Goal: Task Accomplishment & Management: Complete application form

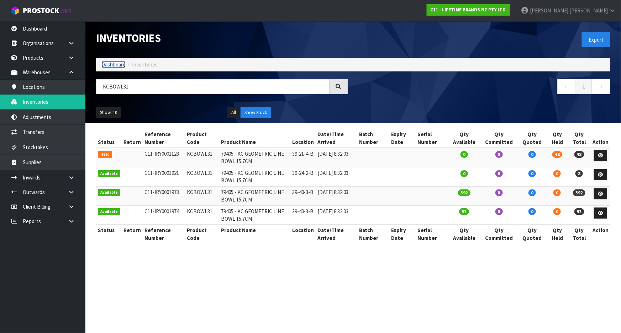
click at [116, 63] on link "Dashboard" at bounding box center [113, 64] width 24 height 7
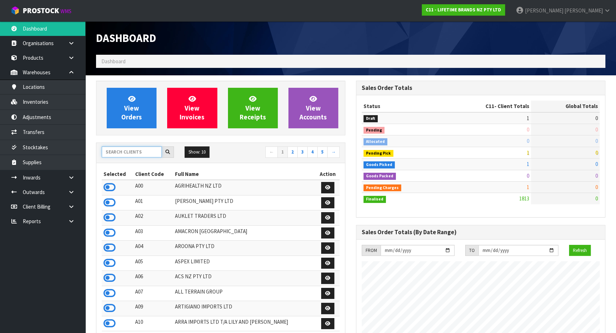
scroll to position [538, 260]
click at [131, 149] on input "text" at bounding box center [132, 152] width 60 height 11
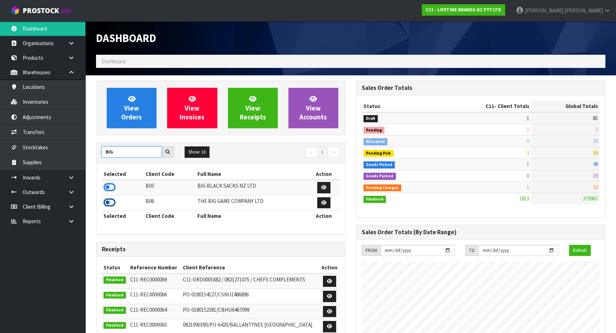
type input "BIG"
click at [110, 198] on icon at bounding box center [109, 202] width 12 height 11
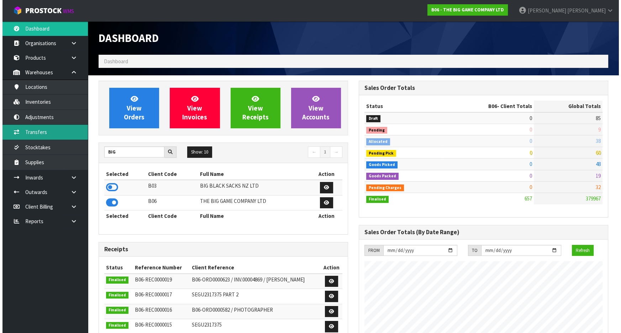
scroll to position [511, 260]
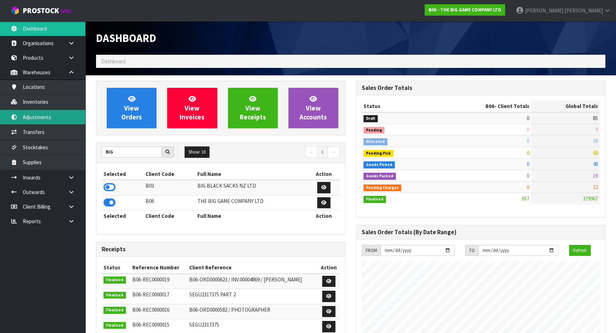
click at [53, 119] on link "Adjustments" at bounding box center [42, 117] width 85 height 15
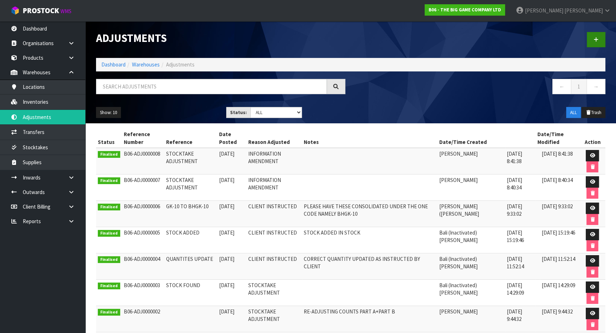
click at [595, 30] on div at bounding box center [481, 39] width 260 height 37
click at [595, 37] on icon at bounding box center [596, 39] width 5 height 5
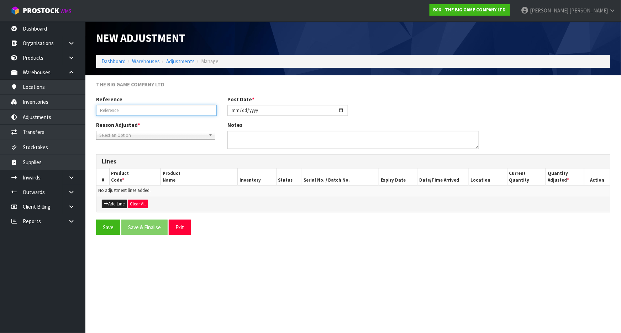
click at [128, 111] on input "text" at bounding box center [156, 110] width 121 height 11
type input "FOUND DIFFERENT CODE DURING CHECK"
click at [117, 201] on button "Add Line" at bounding box center [114, 204] width 25 height 9
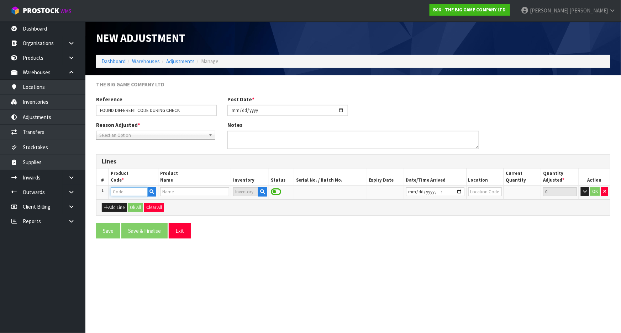
click at [127, 193] on input "text" at bounding box center [129, 191] width 37 height 9
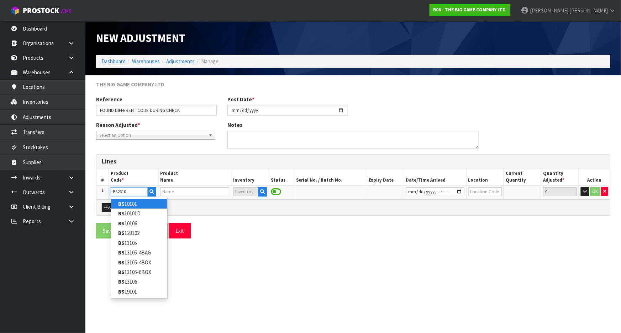
type input "BS26101"
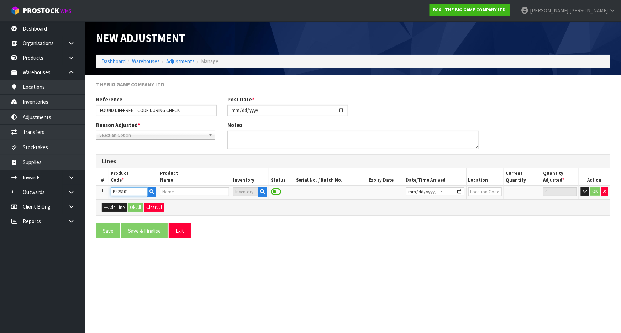
type input "GIANT CHESS BAGS (110X48X48CM)"
type input "BS26101"
click at [264, 190] on icon "button" at bounding box center [262, 192] width 5 height 5
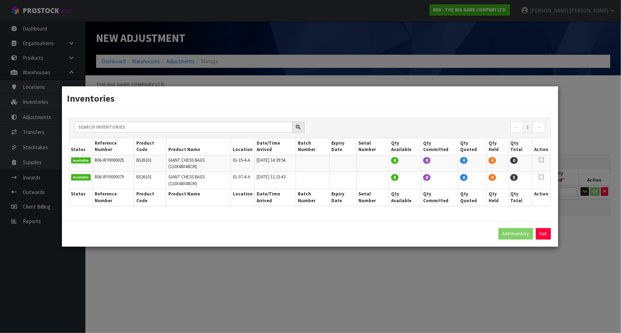
click at [544, 177] on td at bounding box center [541, 180] width 18 height 17
click at [541, 177] on icon at bounding box center [540, 177] width 5 height 0
click at [519, 228] on button "Add Inventory" at bounding box center [515, 233] width 34 height 11
type input "B06-IRY0000079"
type input "[DATE]T11:15:43"
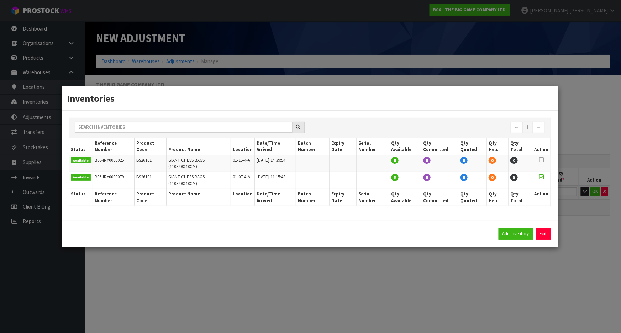
type input "01-07-4-A"
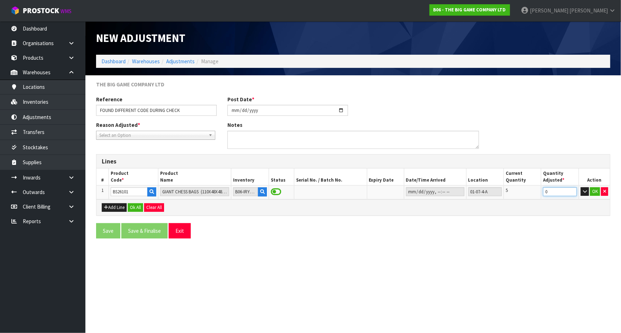
drag, startPoint x: 555, startPoint y: 189, endPoint x: 486, endPoint y: 203, distance: 70.0
click at [486, 203] on div "Lines # Product Code * Product Name Inventory Status Serial No. / Batch No. Exp…" at bounding box center [353, 185] width 514 height 62
type input "-3"
click at [118, 203] on button "Add Line" at bounding box center [114, 207] width 25 height 9
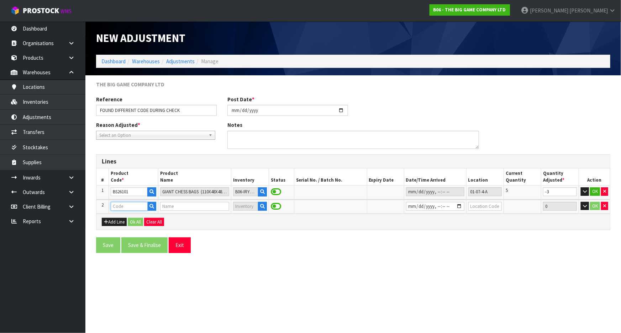
click at [128, 208] on input "text" at bounding box center [129, 206] width 37 height 9
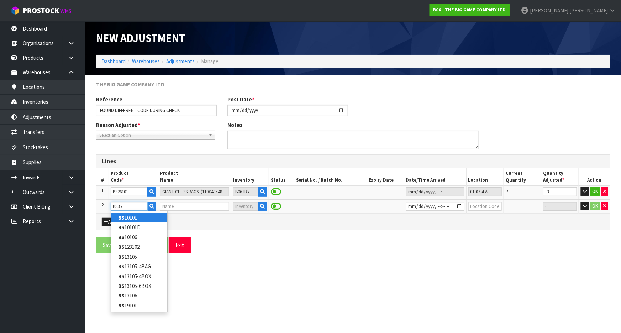
type input "BS353"
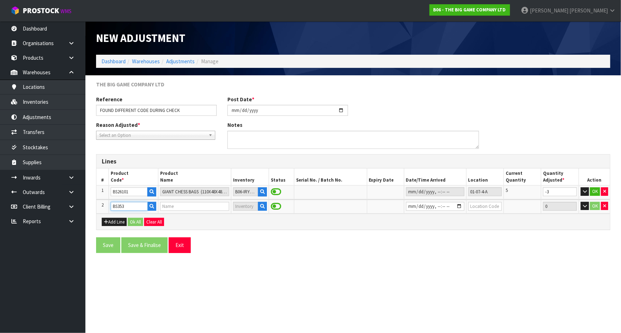
type input "GIANT DRAUGHTS BAG"
type input "BS353"
click at [262, 206] on button "button" at bounding box center [262, 206] width 9 height 9
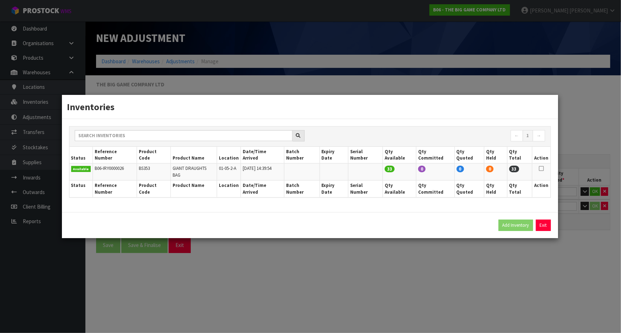
click at [540, 169] on icon at bounding box center [540, 169] width 5 height 0
click at [515, 220] on button "Add Inventory" at bounding box center [515, 225] width 34 height 11
type input "B06-IRY0000026"
type input "[DATE]T14:39:54"
type input "01-05-2-A"
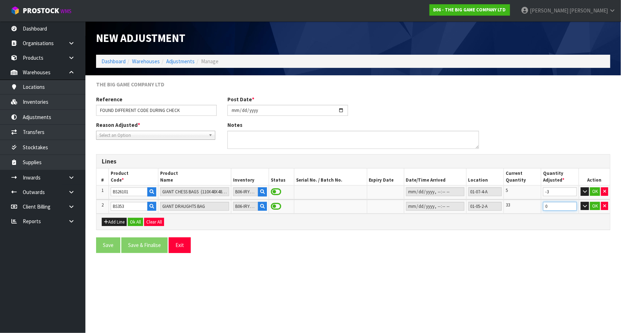
drag, startPoint x: 564, startPoint y: 204, endPoint x: 491, endPoint y: 216, distance: 73.8
click at [491, 216] on div "Lines # Product Code * Product Name Inventory Status Serial No. / Batch No. Exp…" at bounding box center [353, 192] width 514 height 76
type input "3"
click at [139, 222] on button "Ok All" at bounding box center [135, 222] width 15 height 9
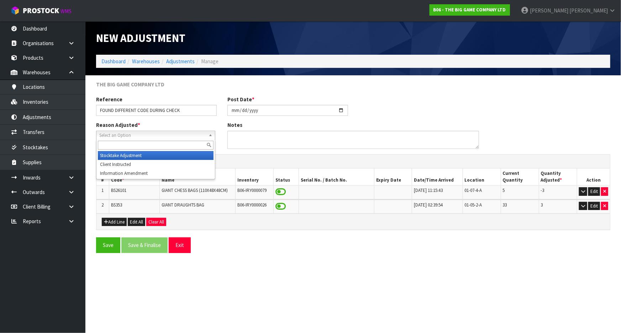
click at [188, 136] on span "Select an Option" at bounding box center [152, 135] width 106 height 9
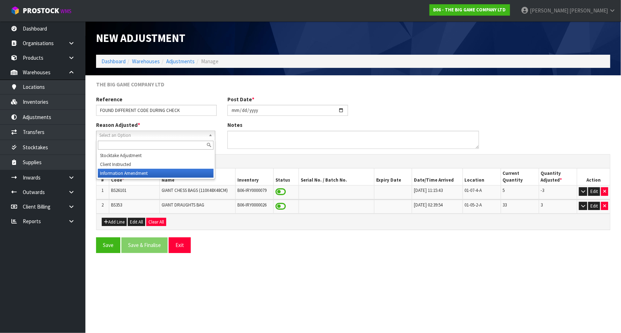
click at [183, 176] on li "Information Amendment" at bounding box center [156, 173] width 116 height 9
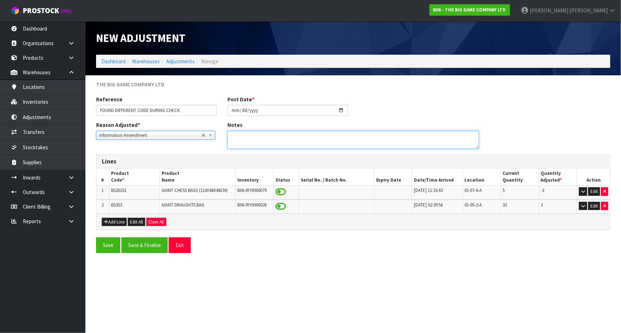
click at [249, 139] on textarea at bounding box center [353, 140] width 252 height 18
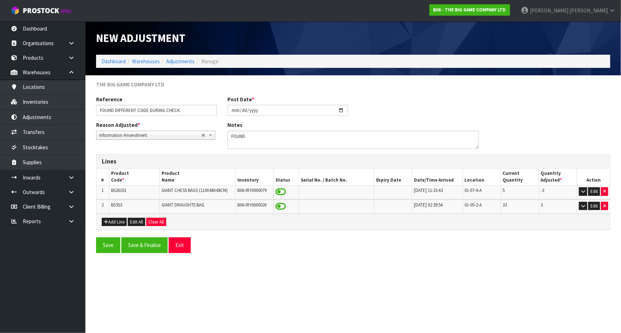
click at [117, 204] on span "BS353" at bounding box center [116, 205] width 11 height 6
copy span "BS353"
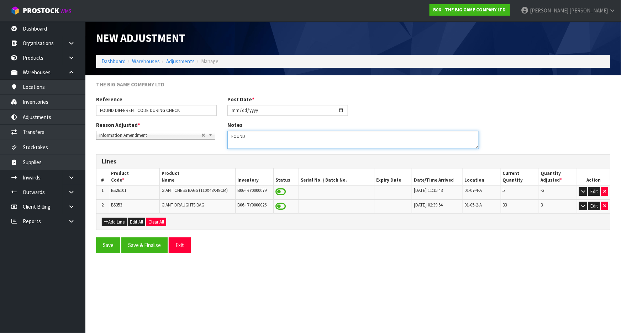
click at [270, 137] on textarea at bounding box center [353, 140] width 252 height 18
paste textarea "BS353"
click at [245, 135] on textarea at bounding box center [353, 140] width 252 height 18
click at [301, 141] on textarea at bounding box center [353, 140] width 252 height 18
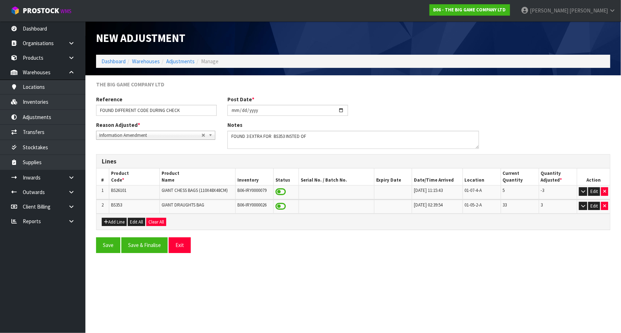
click at [117, 188] on span "BS26101" at bounding box center [118, 190] width 15 height 6
copy span "BS26101"
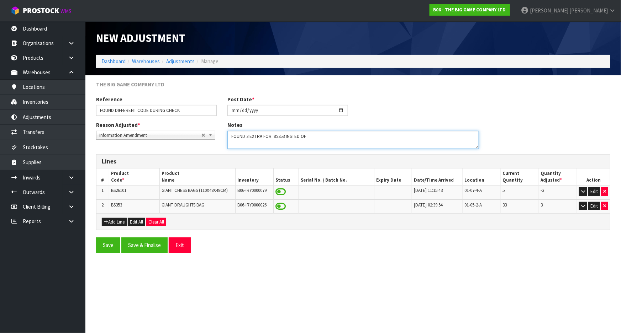
click at [326, 141] on textarea at bounding box center [353, 140] width 252 height 18
paste textarea "BS26101"
type textarea "FOUND 3 EXTRA FOR BS353 INSTED OF BS26101 CODE"
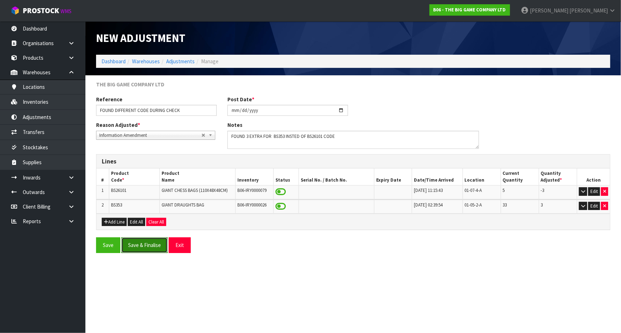
click at [135, 244] on button "Save & Finalise" at bounding box center [144, 245] width 46 height 15
